Goal: Information Seeking & Learning: Check status

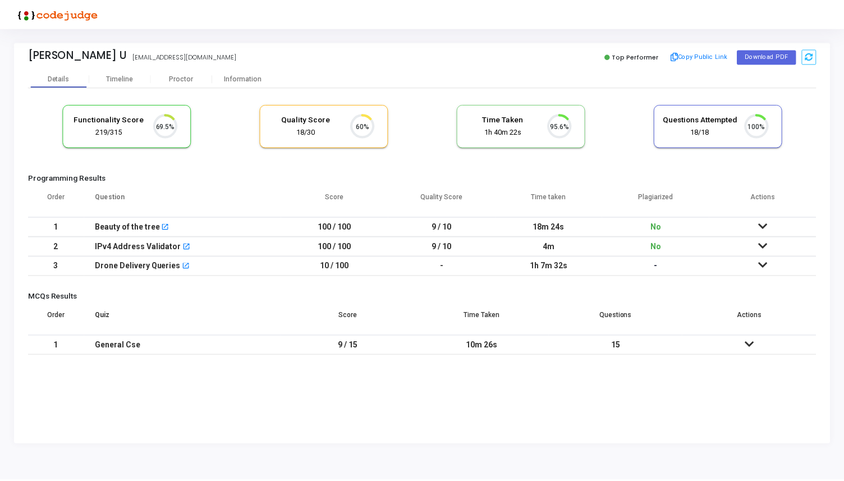
scroll to position [24, 29]
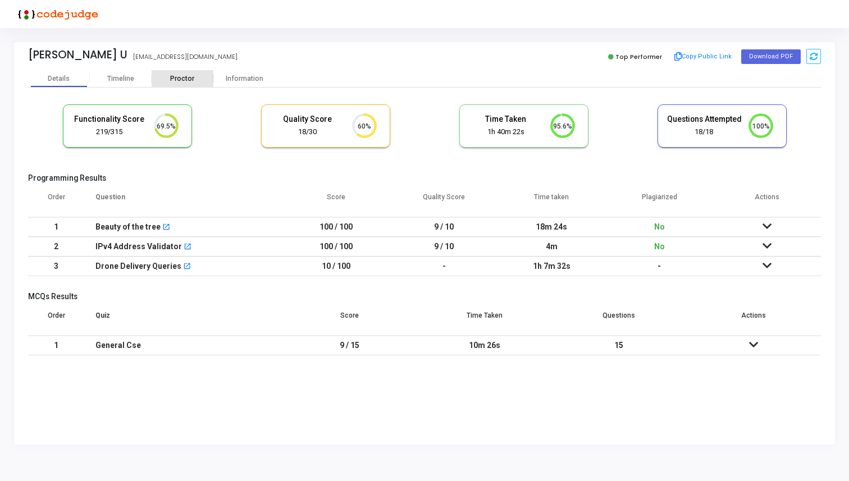
click at [183, 72] on div "Proctor" at bounding box center [183, 78] width 62 height 17
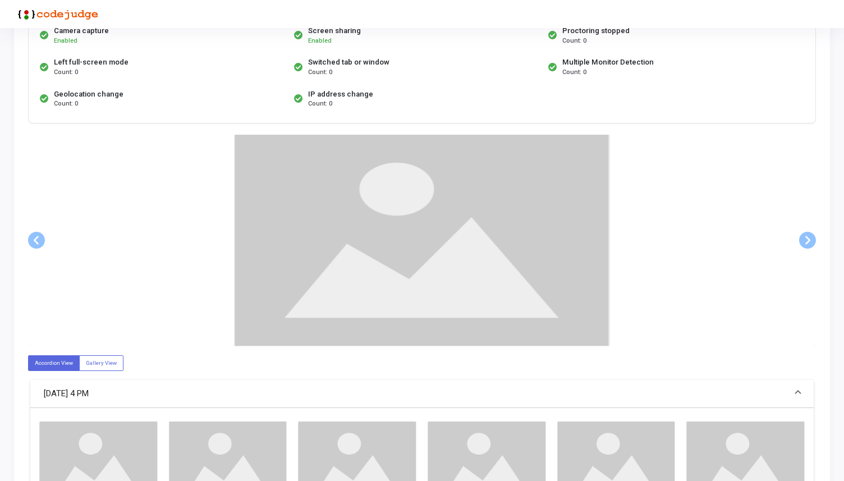
scroll to position [116, 0]
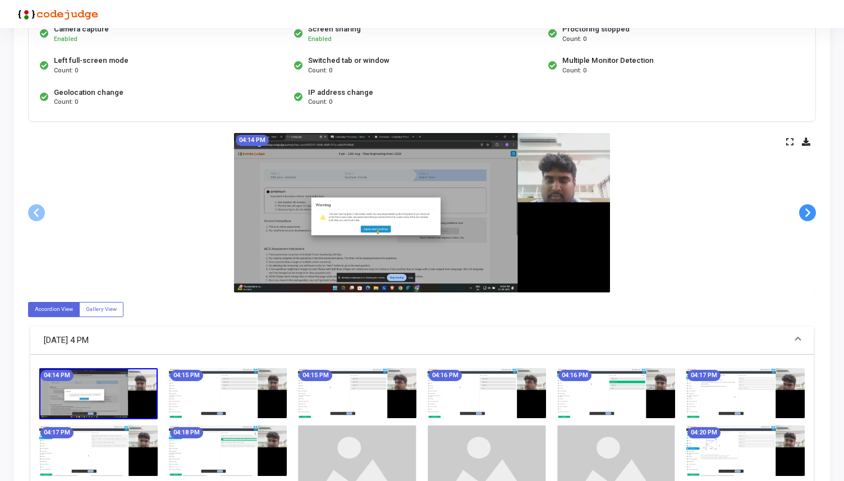
click at [807, 217] on span at bounding box center [808, 212] width 17 height 17
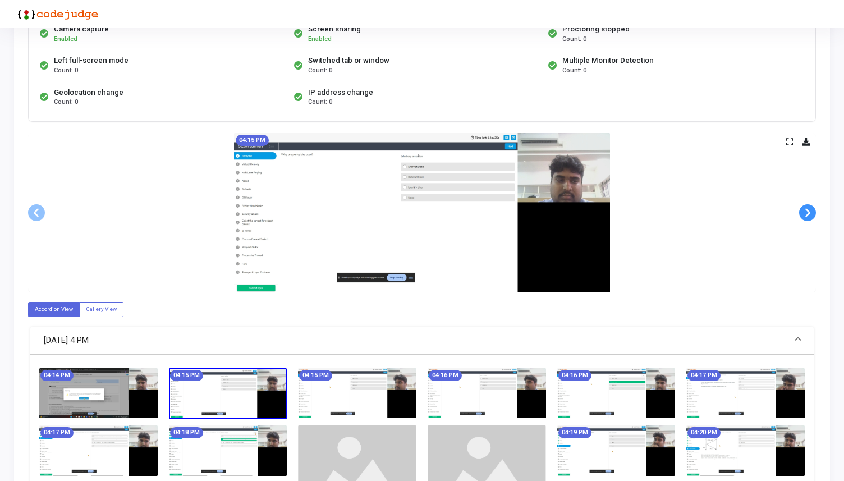
click at [807, 217] on span at bounding box center [808, 212] width 17 height 17
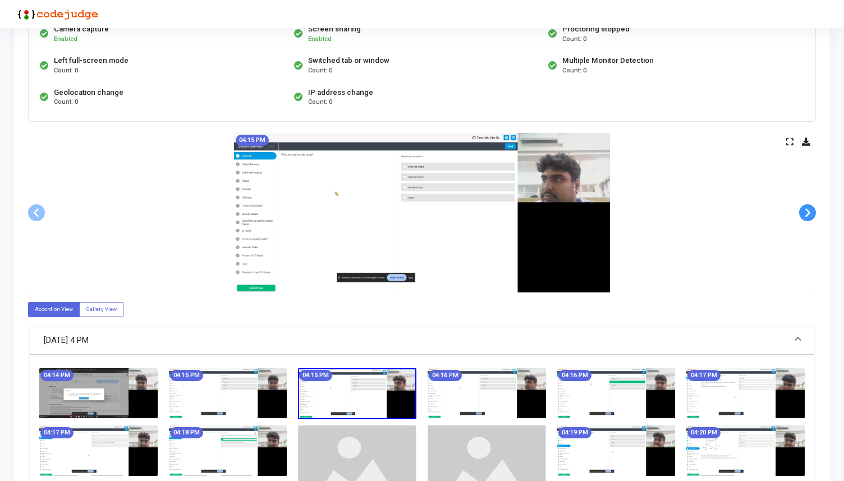
click at [807, 217] on span at bounding box center [808, 212] width 17 height 17
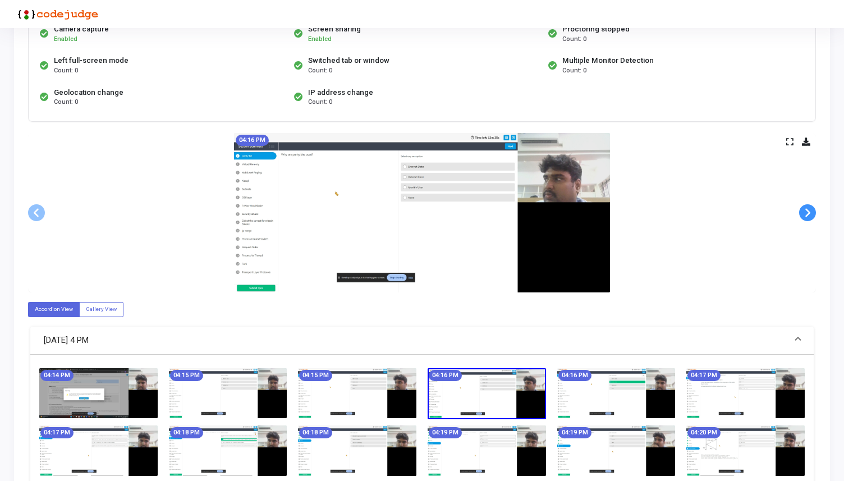
click at [807, 217] on span at bounding box center [808, 212] width 17 height 17
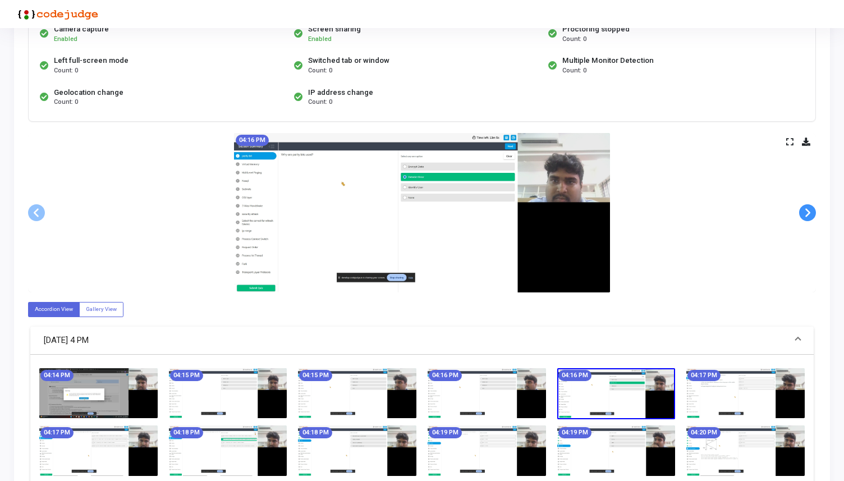
click at [807, 217] on span at bounding box center [808, 212] width 17 height 17
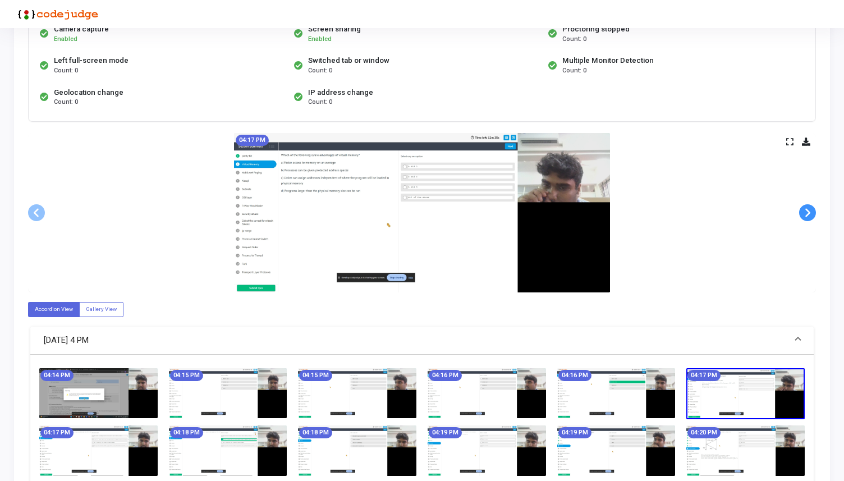
click at [807, 217] on span at bounding box center [808, 212] width 17 height 17
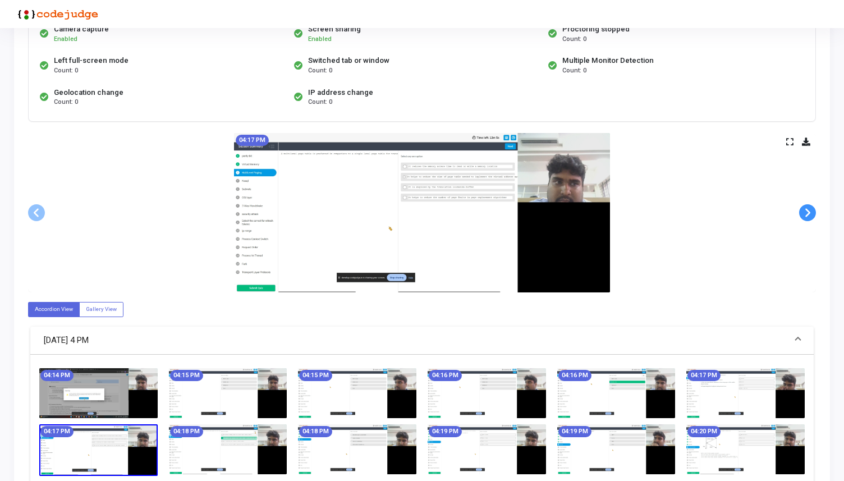
click at [807, 217] on span at bounding box center [808, 212] width 17 height 17
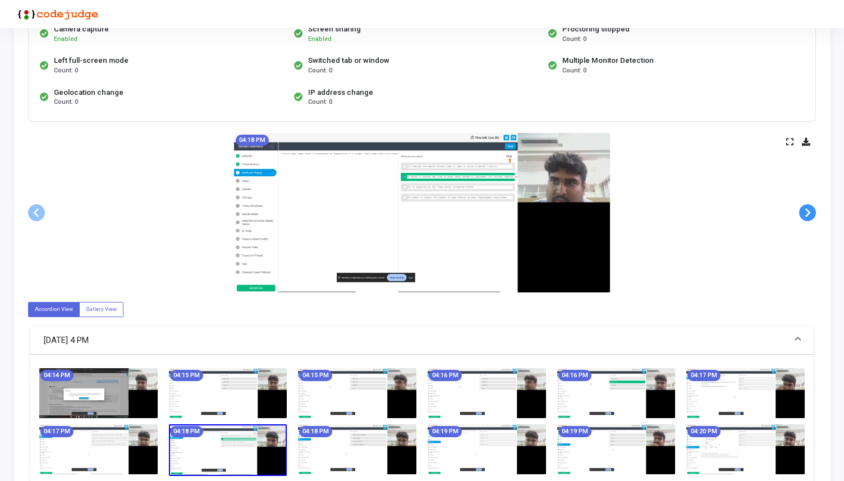
click at [807, 217] on span at bounding box center [808, 212] width 17 height 17
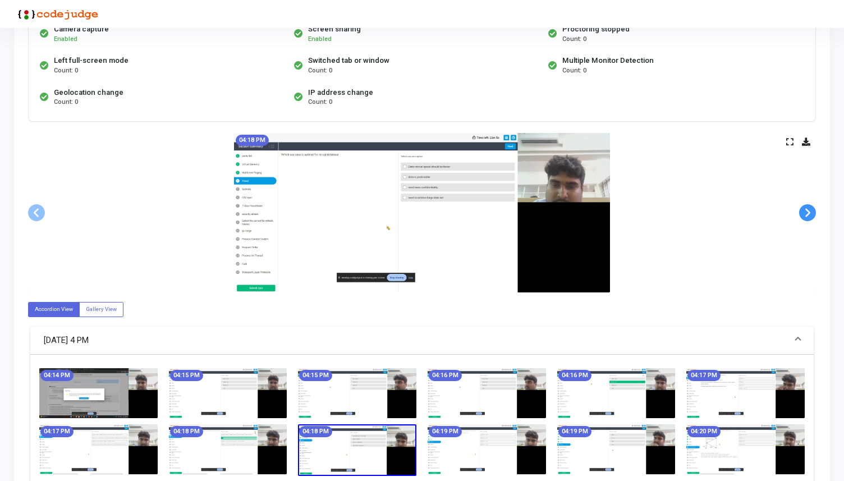
click at [807, 217] on span at bounding box center [808, 212] width 17 height 17
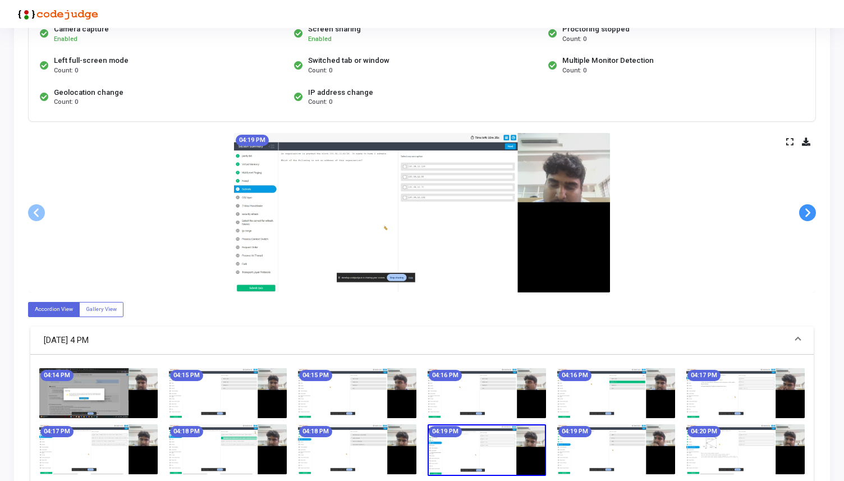
click at [807, 217] on span at bounding box center [808, 212] width 17 height 17
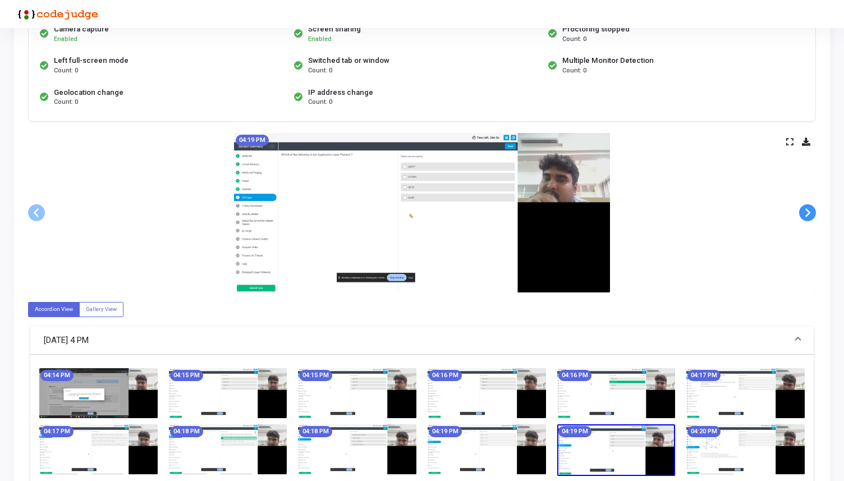
click at [807, 217] on span at bounding box center [808, 212] width 17 height 17
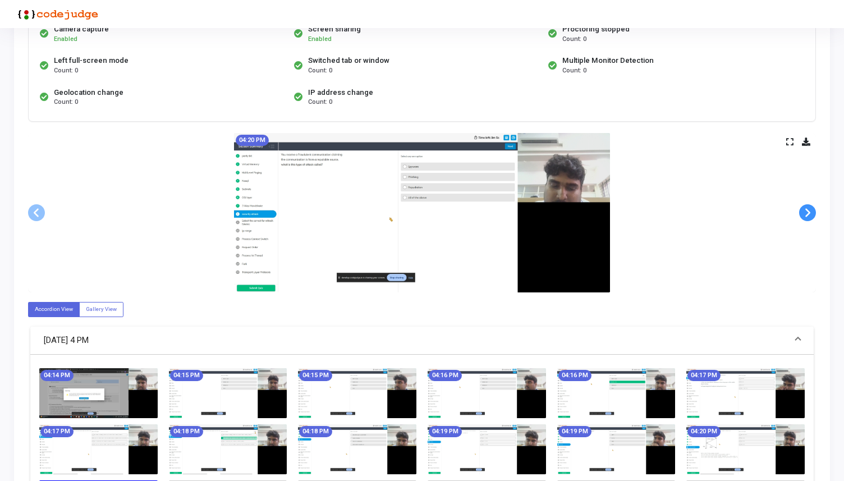
click at [807, 217] on span at bounding box center [808, 212] width 17 height 17
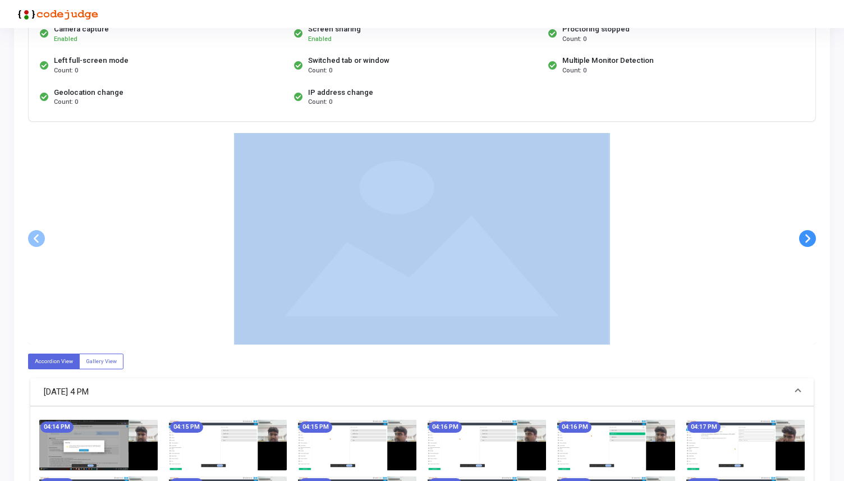
click at [807, 217] on div at bounding box center [422, 239] width 788 height 212
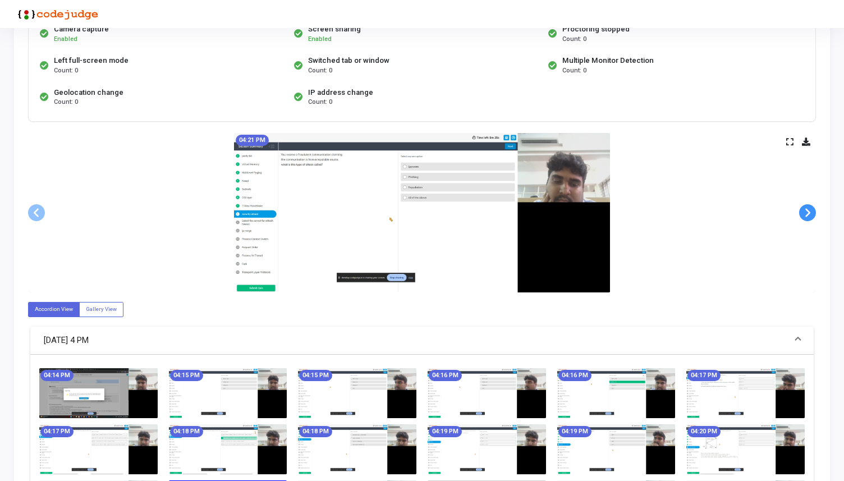
click at [808, 220] on span at bounding box center [808, 212] width 17 height 17
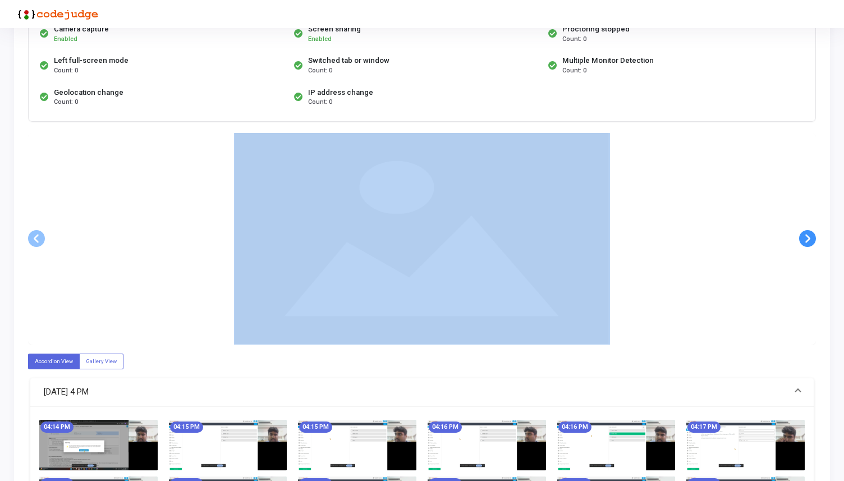
click at [808, 220] on div at bounding box center [422, 239] width 788 height 212
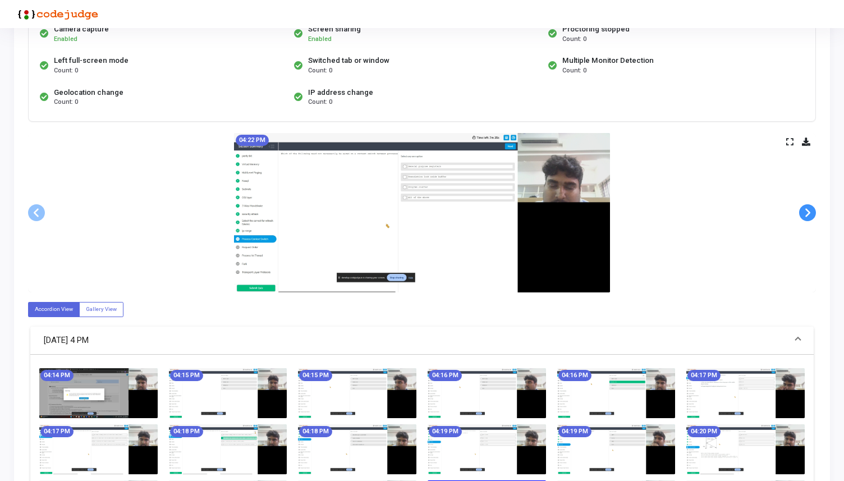
click at [807, 216] on span at bounding box center [808, 212] width 17 height 17
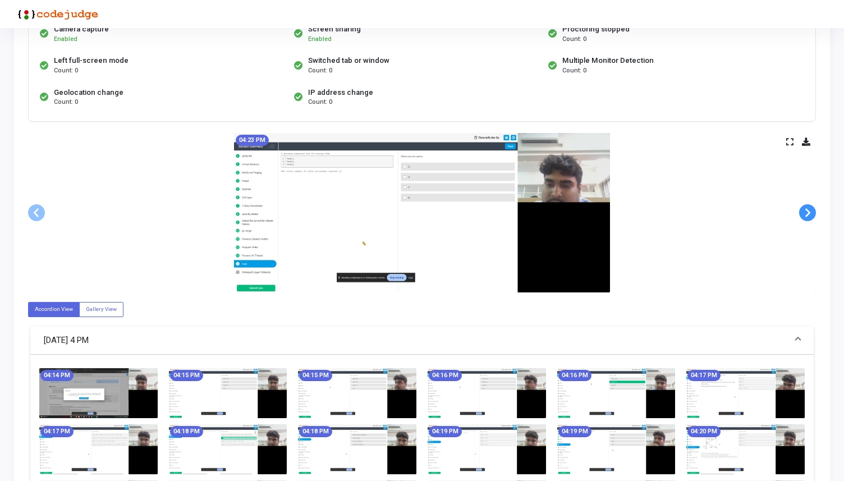
click at [807, 216] on span at bounding box center [808, 212] width 17 height 17
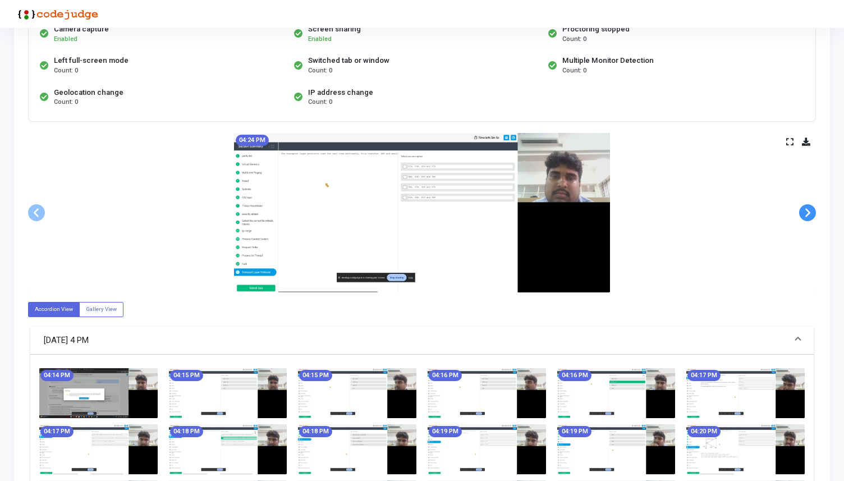
click at [807, 216] on span at bounding box center [808, 212] width 17 height 17
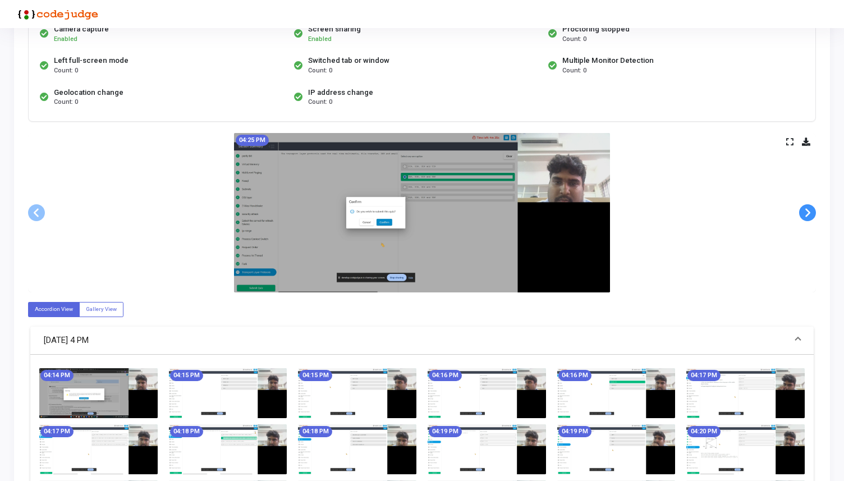
click at [807, 216] on span at bounding box center [808, 212] width 17 height 17
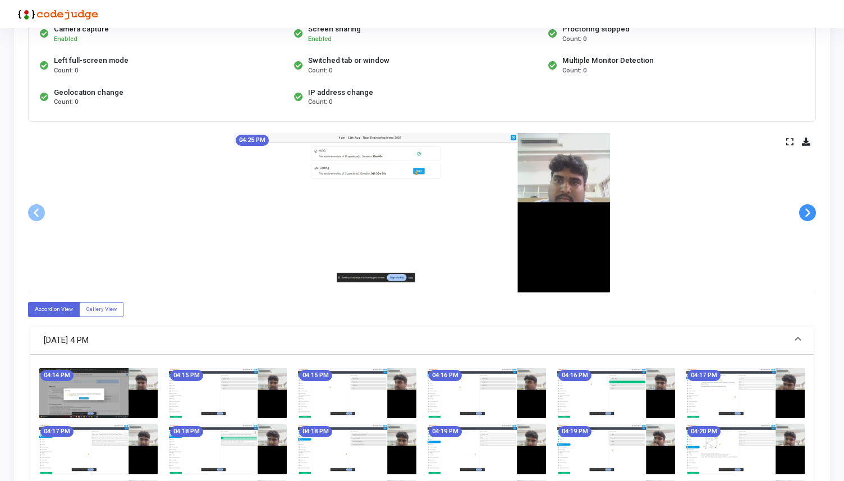
click at [807, 216] on span at bounding box center [808, 212] width 17 height 17
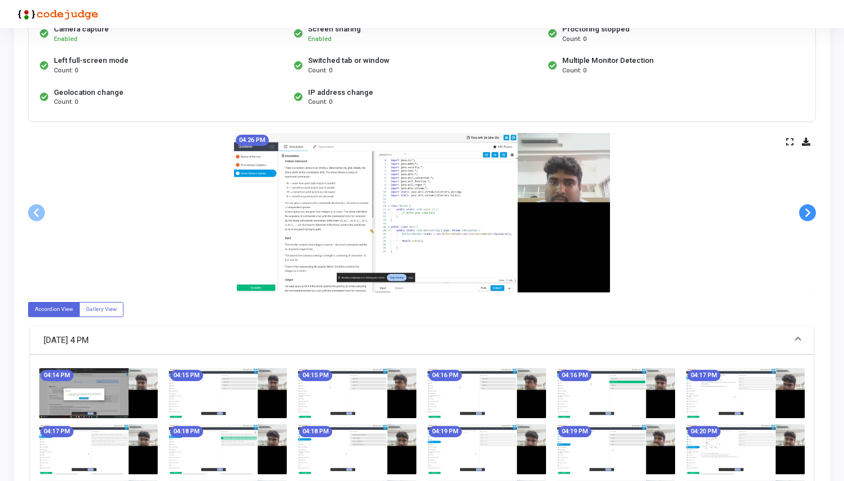
click at [807, 216] on span at bounding box center [808, 212] width 17 height 17
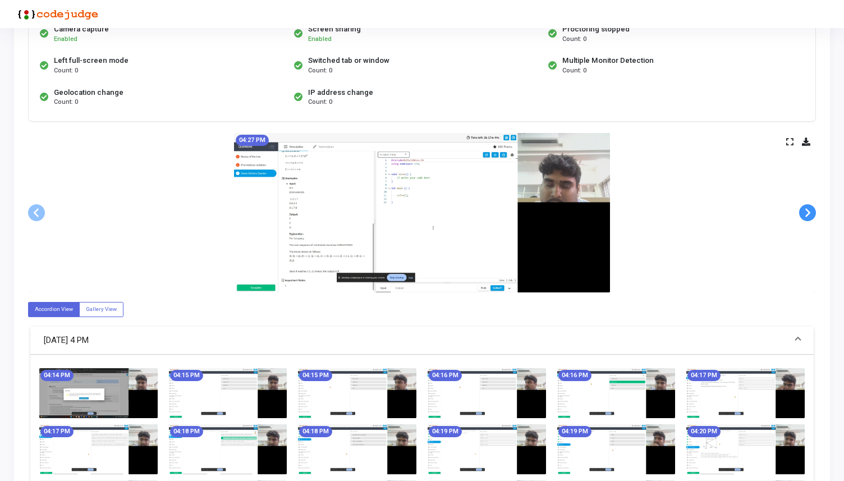
click at [807, 216] on span at bounding box center [808, 212] width 17 height 17
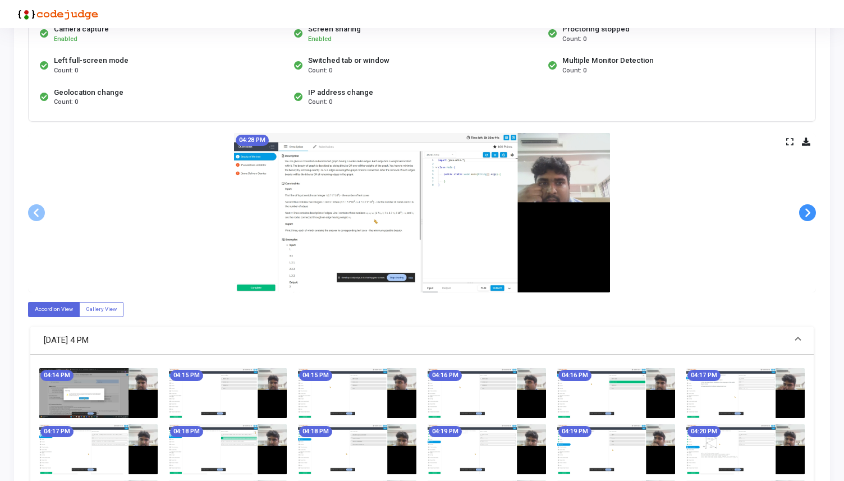
click at [807, 216] on span at bounding box center [808, 212] width 17 height 17
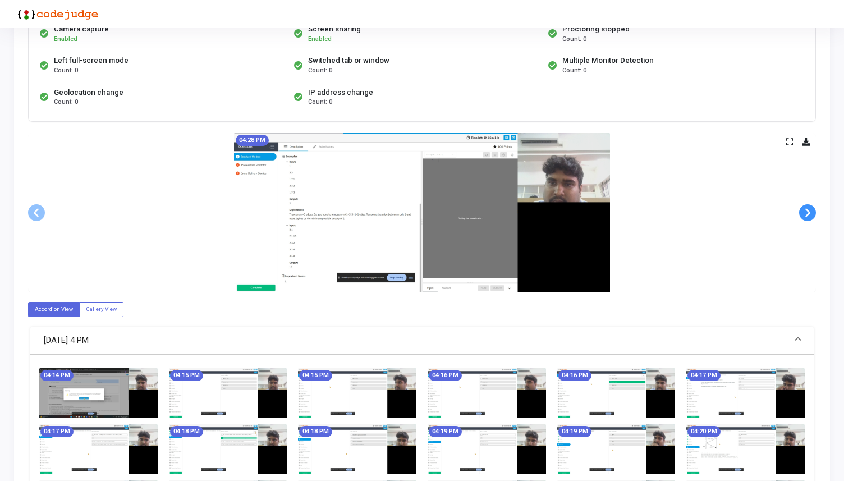
click at [807, 216] on span at bounding box center [808, 212] width 17 height 17
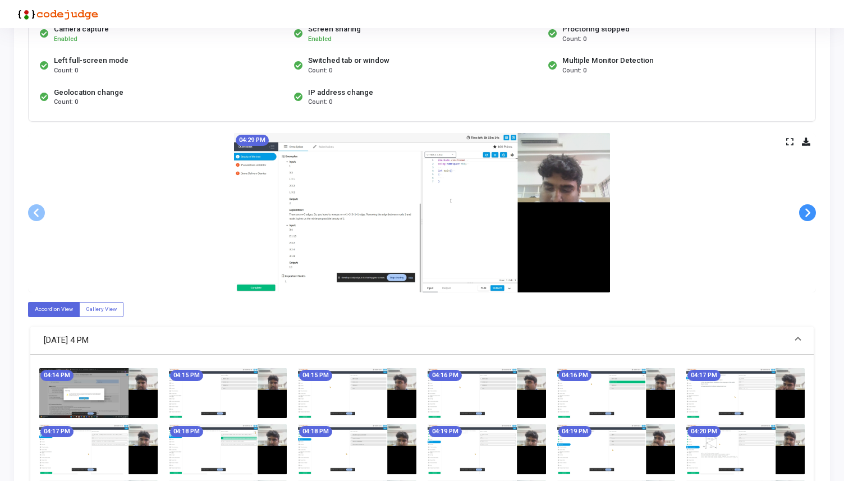
click at [807, 216] on span at bounding box center [808, 212] width 17 height 17
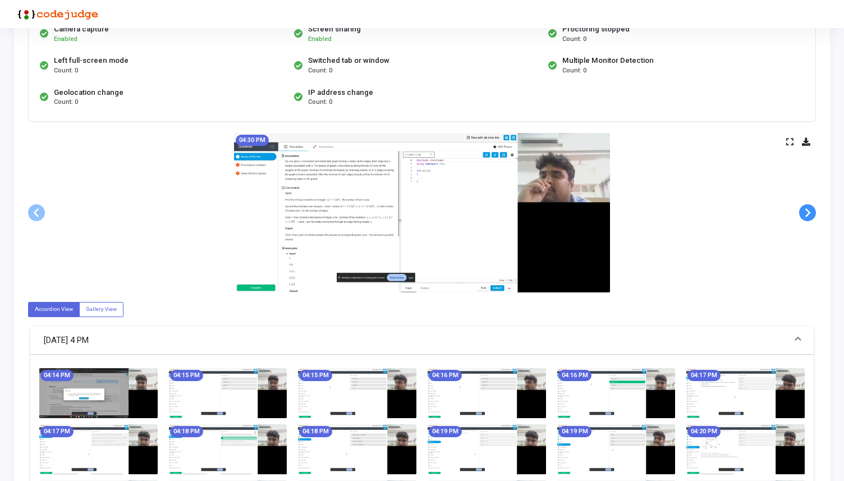
click at [807, 216] on span at bounding box center [808, 212] width 17 height 17
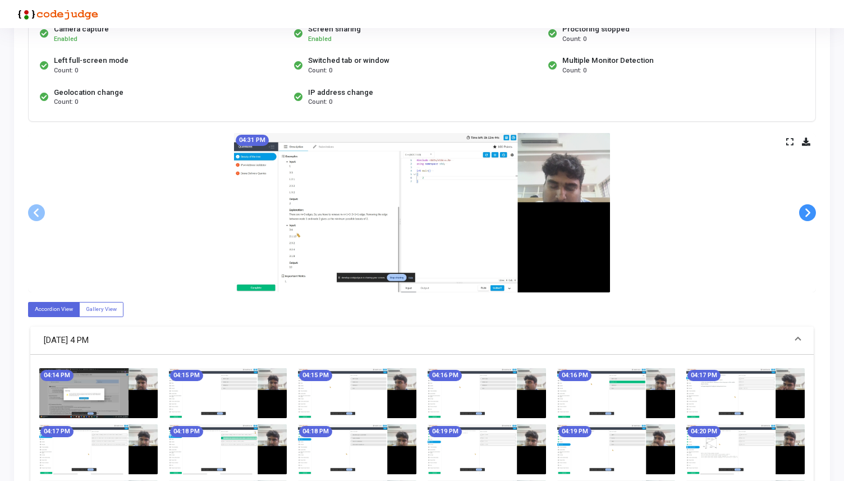
click at [807, 216] on span at bounding box center [808, 212] width 17 height 17
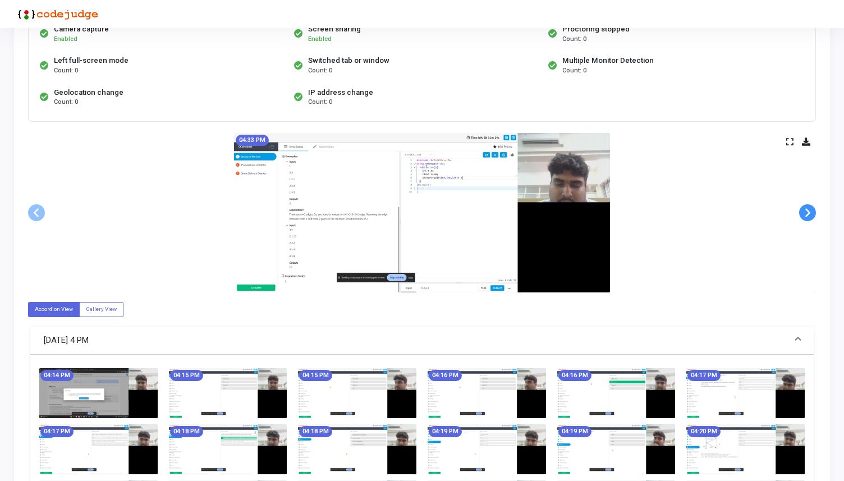
click at [807, 216] on span at bounding box center [808, 212] width 17 height 17
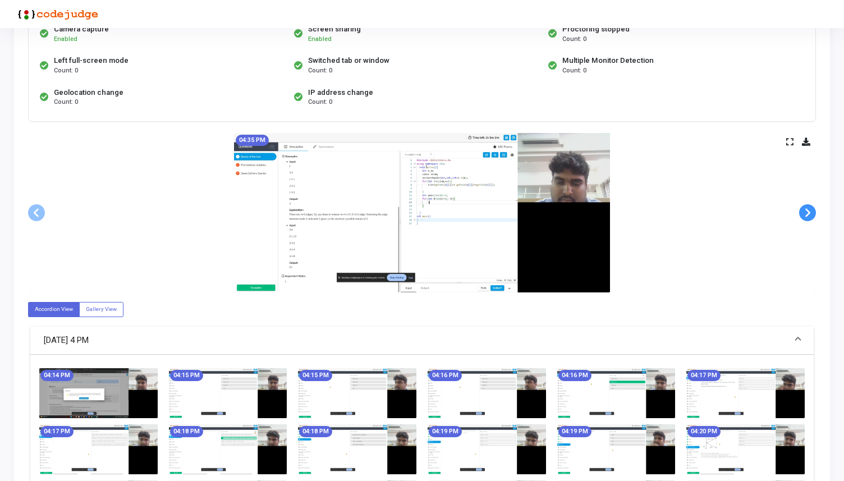
click at [807, 216] on span at bounding box center [808, 212] width 17 height 17
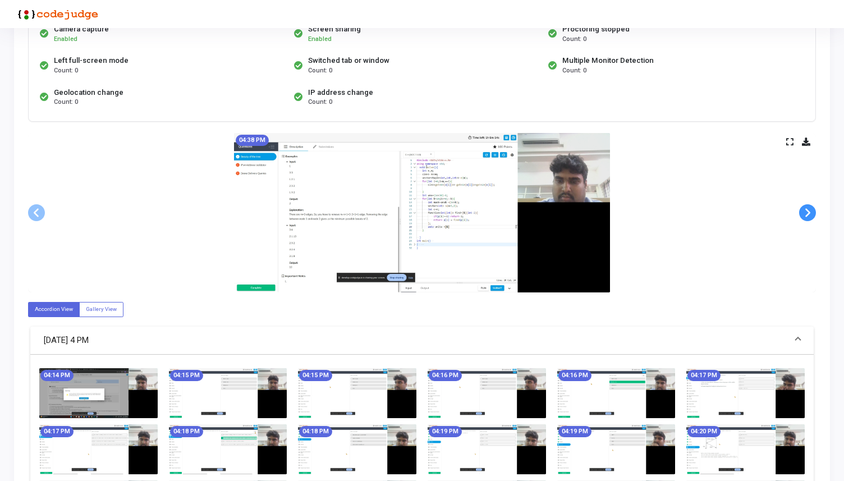
click at [807, 216] on span at bounding box center [808, 212] width 17 height 17
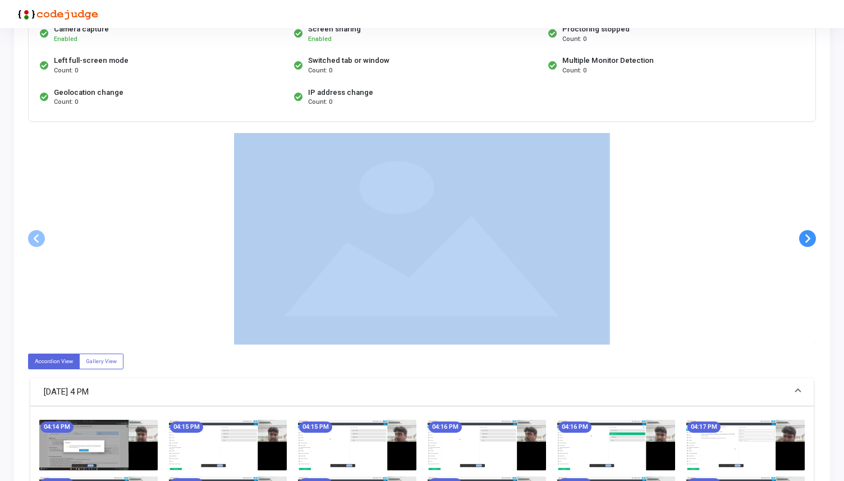
click at [807, 216] on div at bounding box center [422, 239] width 788 height 212
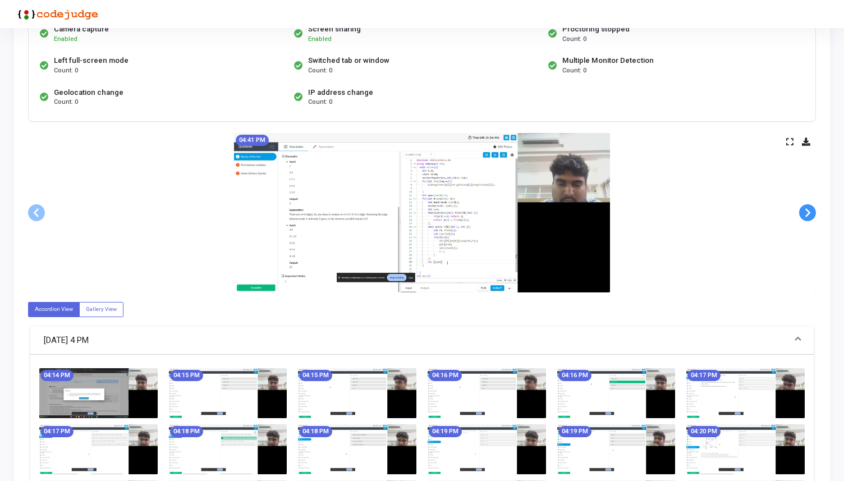
click at [807, 216] on span at bounding box center [808, 212] width 17 height 17
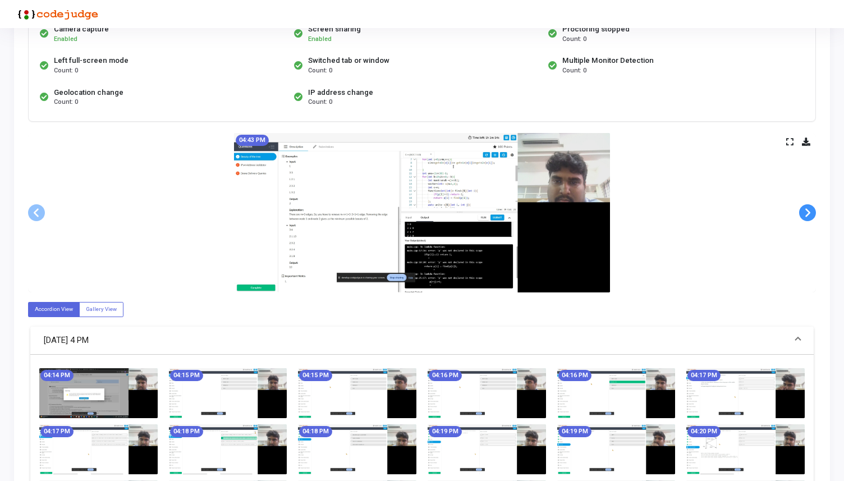
click at [807, 216] on span at bounding box center [808, 212] width 17 height 17
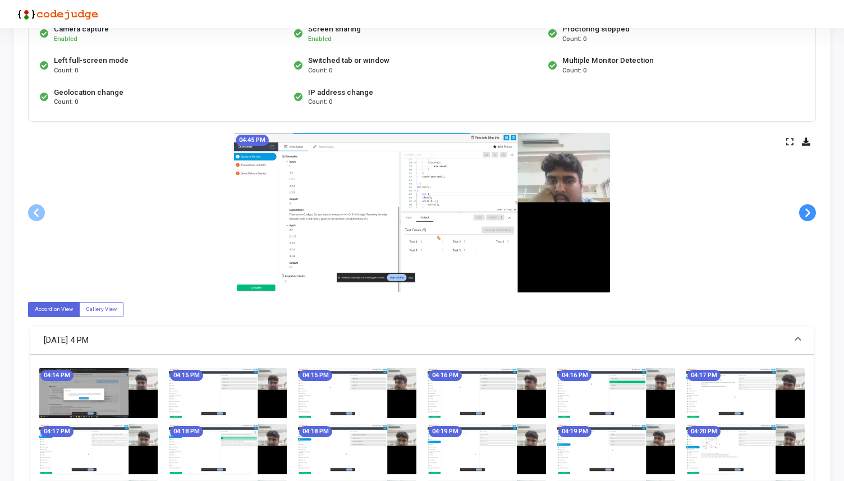
click at [807, 216] on span at bounding box center [808, 212] width 17 height 17
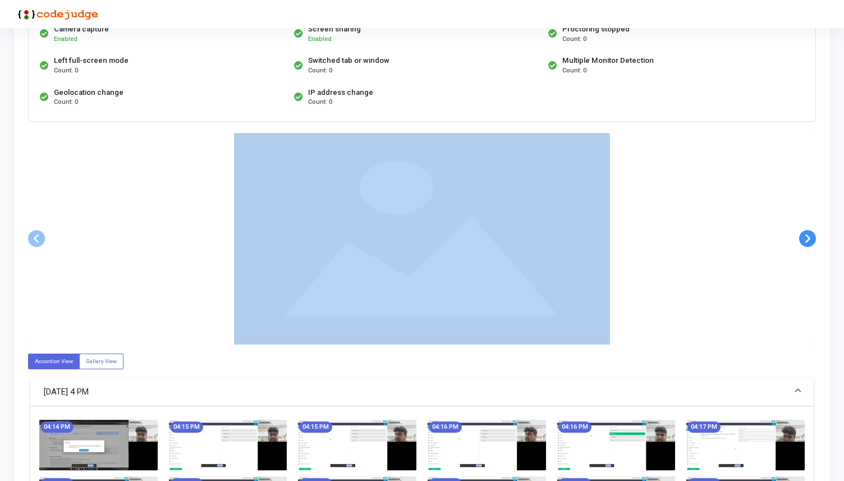
click at [807, 216] on div at bounding box center [422, 239] width 788 height 212
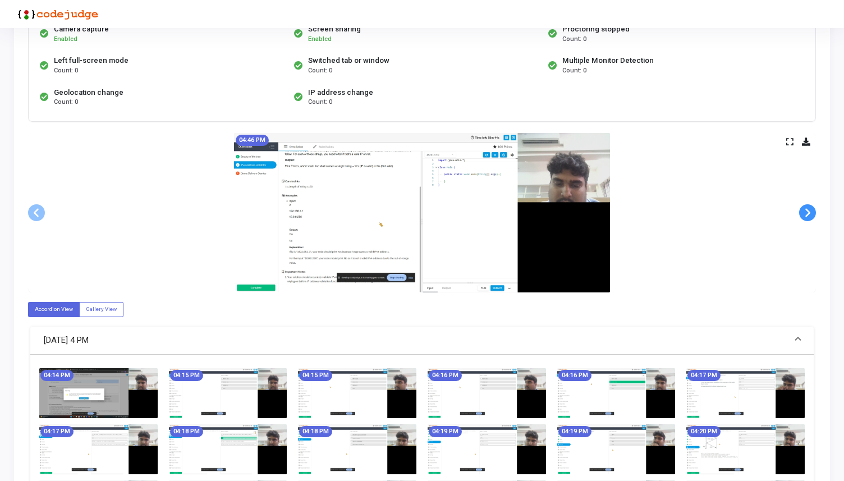
click at [809, 217] on span at bounding box center [808, 212] width 17 height 17
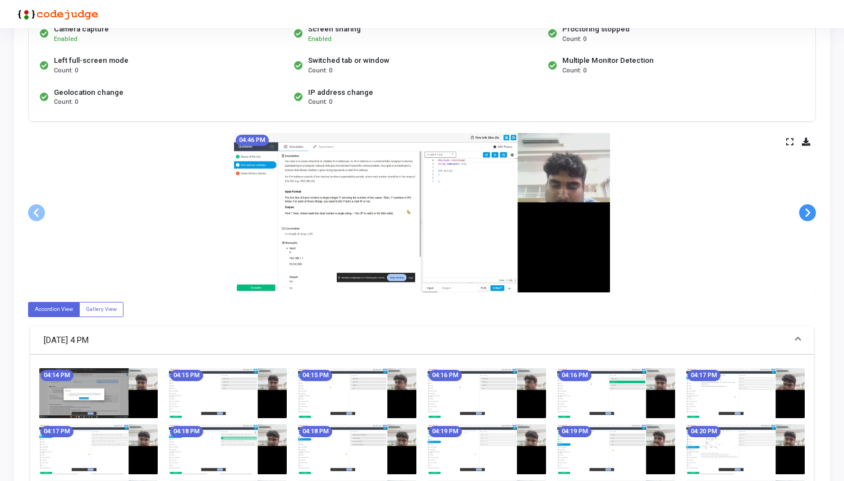
click at [809, 217] on span at bounding box center [808, 212] width 17 height 17
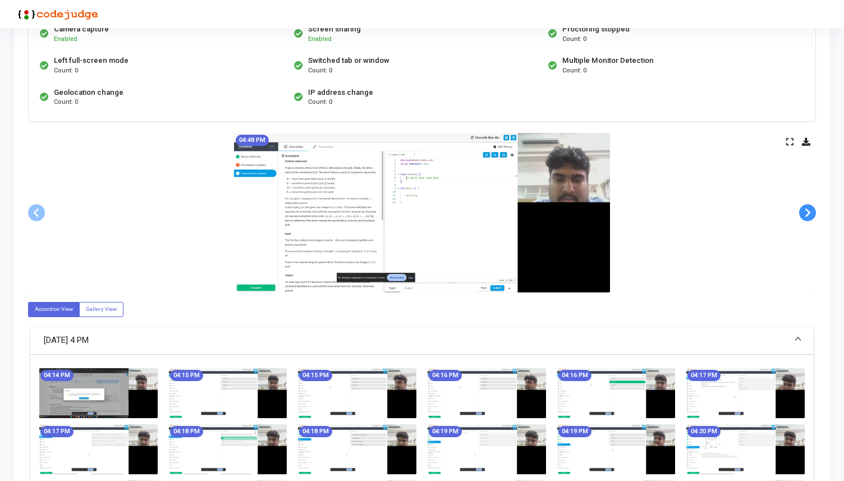
click at [809, 217] on span at bounding box center [808, 212] width 17 height 17
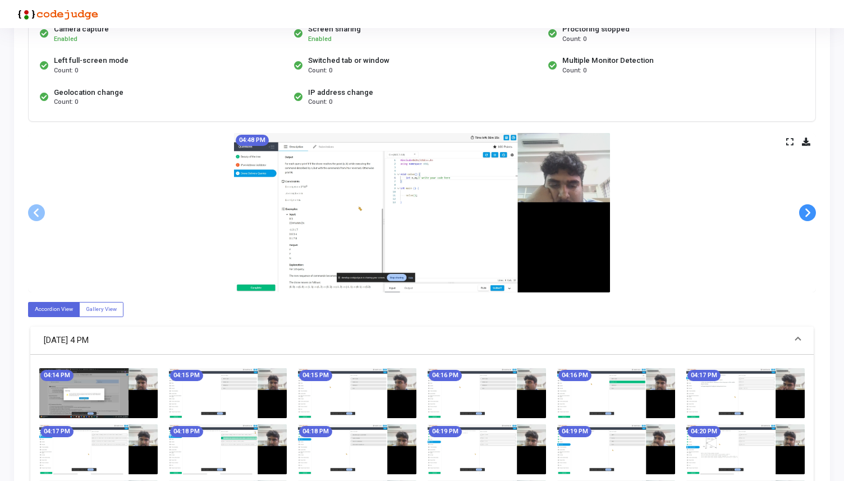
click at [809, 217] on span at bounding box center [808, 212] width 17 height 17
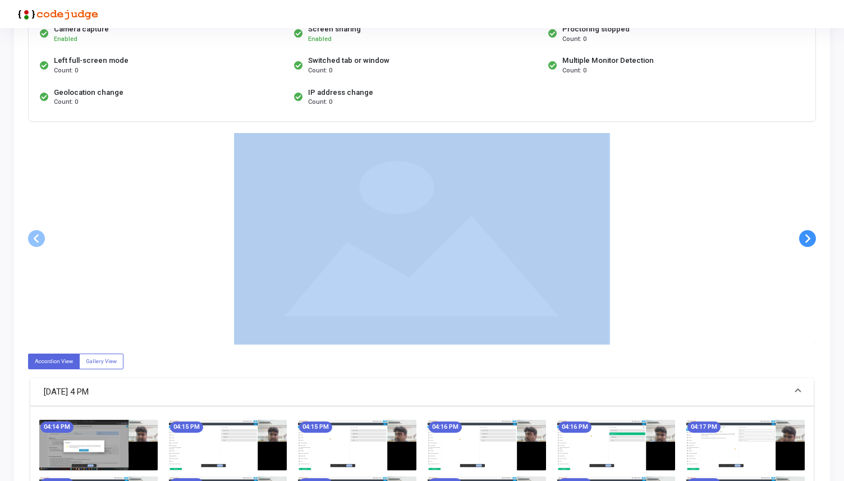
click at [809, 217] on div at bounding box center [422, 239] width 788 height 212
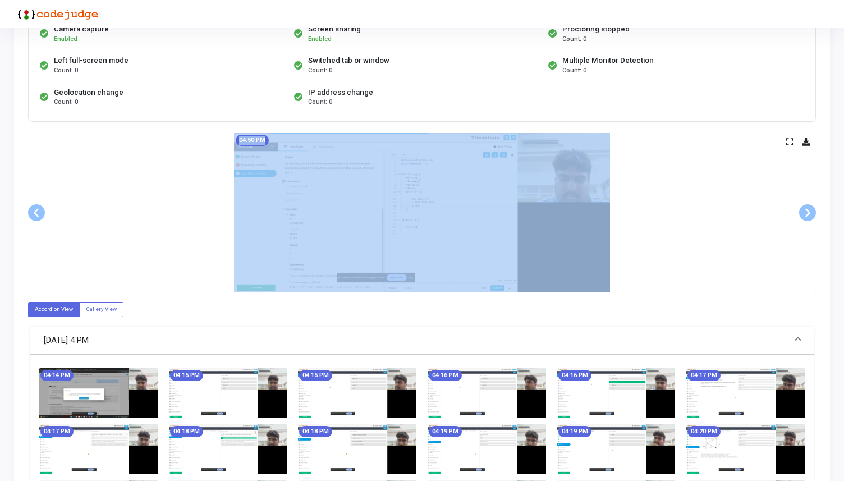
click at [791, 147] on div "04:50 PM" at bounding box center [422, 212] width 788 height 159
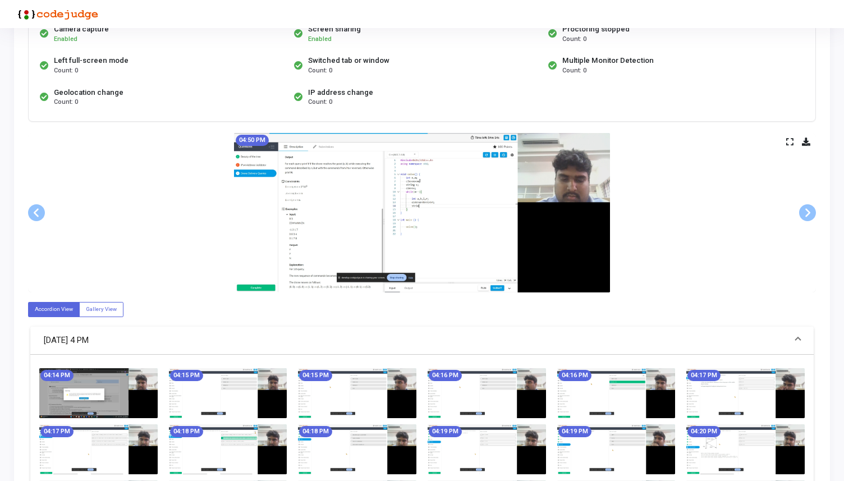
click at [788, 142] on icon at bounding box center [790, 142] width 7 height 6
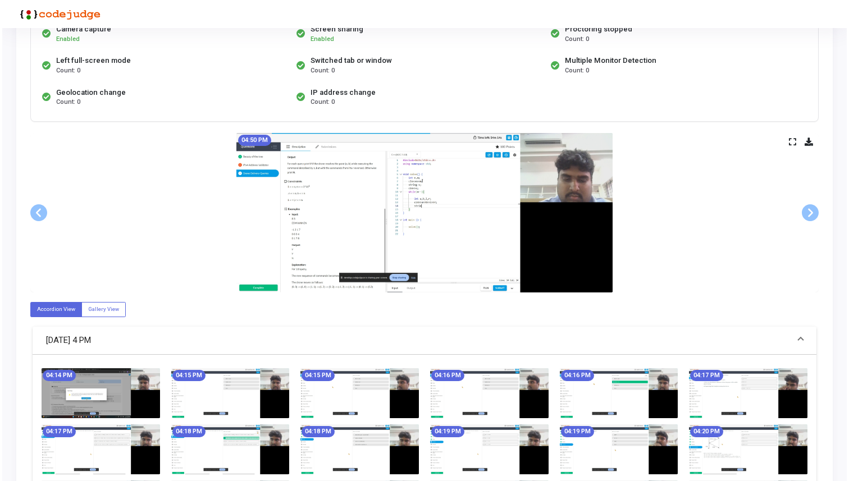
scroll to position [0, 0]
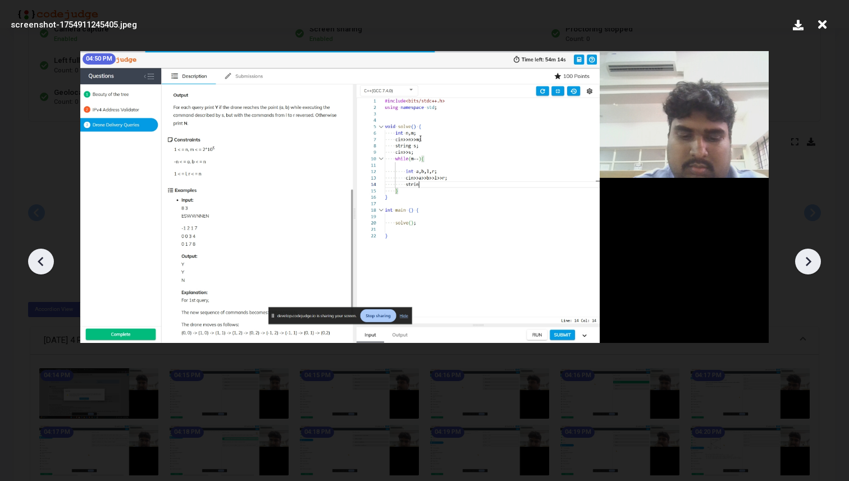
click at [812, 261] on icon at bounding box center [808, 261] width 17 height 17
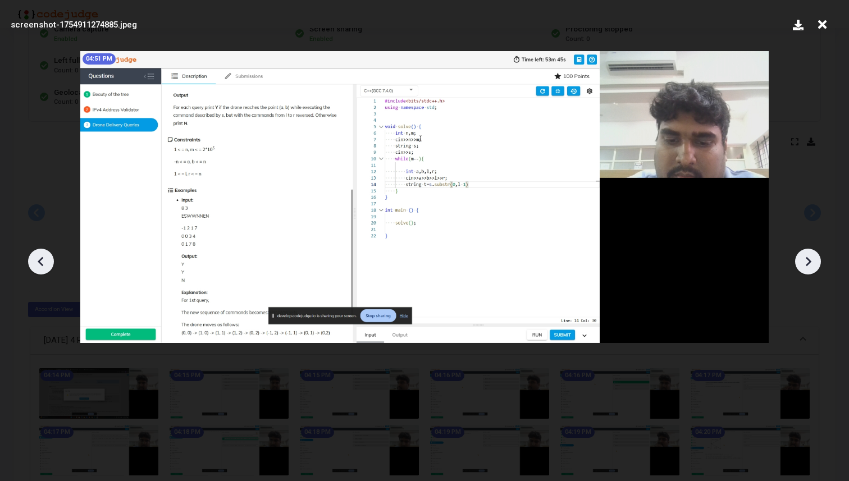
click at [812, 261] on icon at bounding box center [808, 261] width 17 height 17
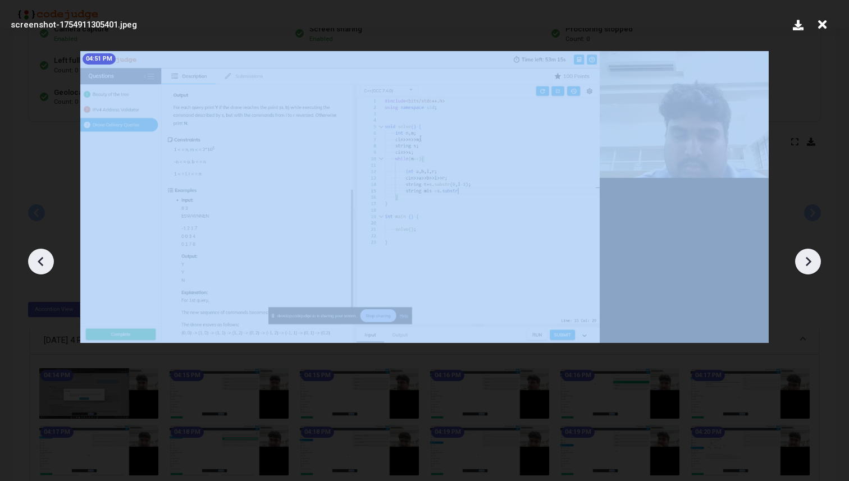
click at [812, 261] on icon at bounding box center [808, 261] width 17 height 17
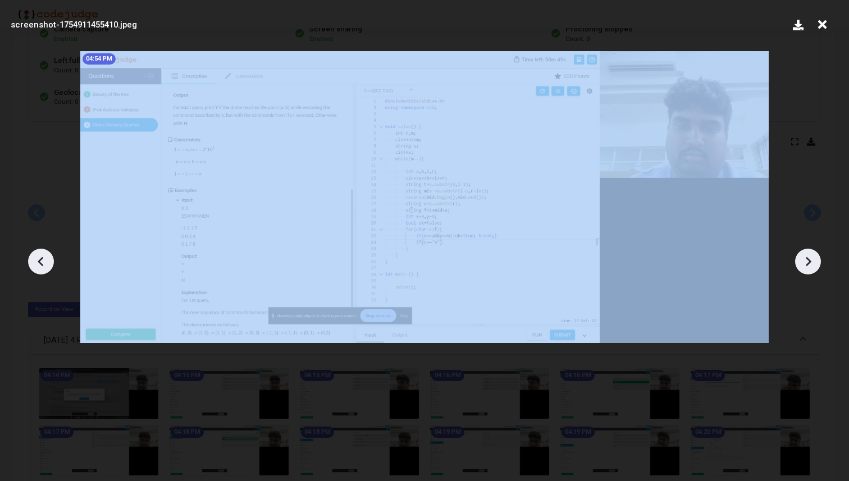
click at [812, 261] on icon at bounding box center [808, 261] width 17 height 17
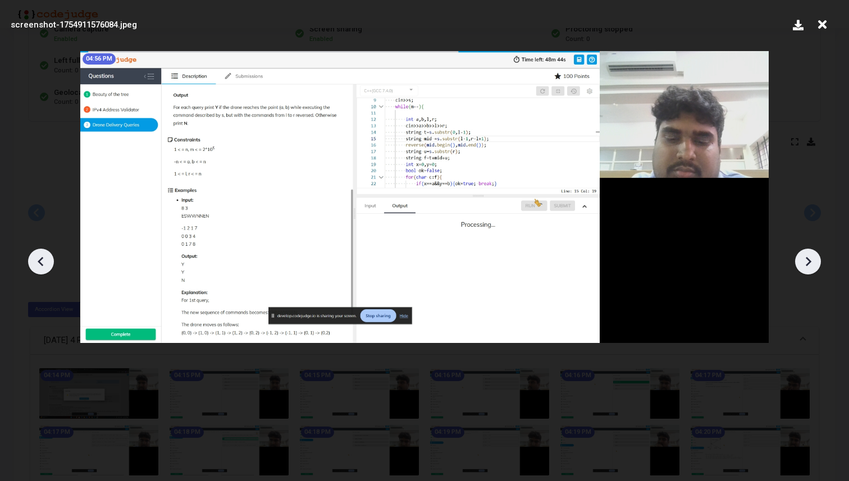
click at [823, 26] on icon at bounding box center [822, 24] width 17 height 21
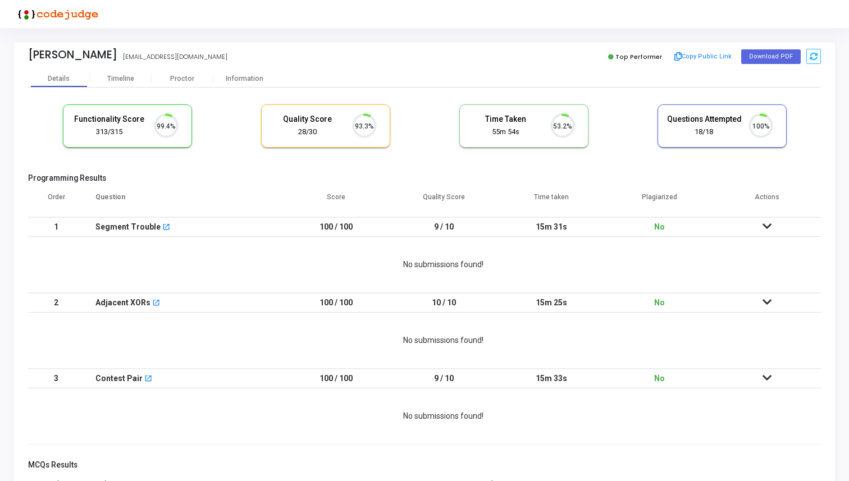
scroll to position [24, 29]
